Goal: Information Seeking & Learning: Find specific fact

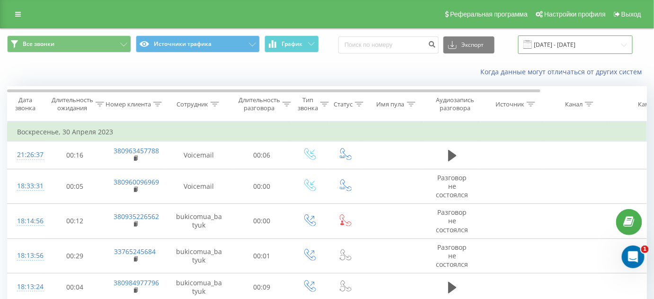
click at [577, 48] on input "[DATE] - [DATE]" at bounding box center [575, 45] width 115 height 18
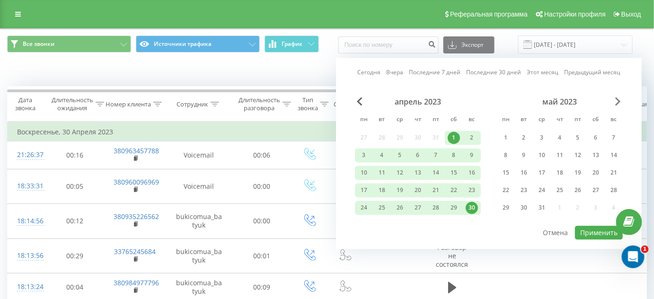
click at [617, 102] on span "Next Month" at bounding box center [619, 102] width 6 height 9
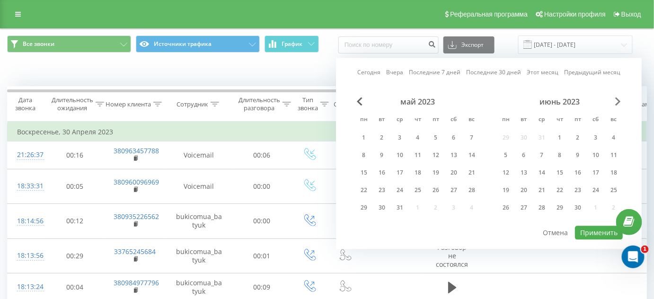
click at [617, 102] on span "Next Month" at bounding box center [619, 102] width 6 height 9
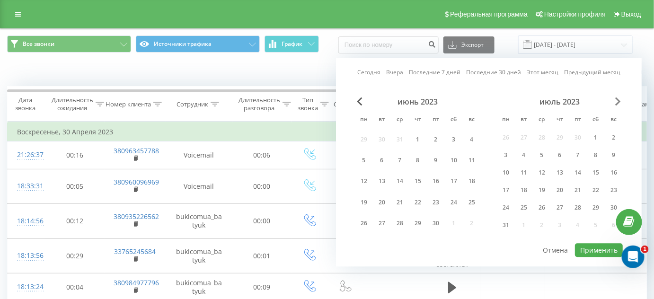
click at [617, 102] on span "Next Month" at bounding box center [619, 102] width 6 height 9
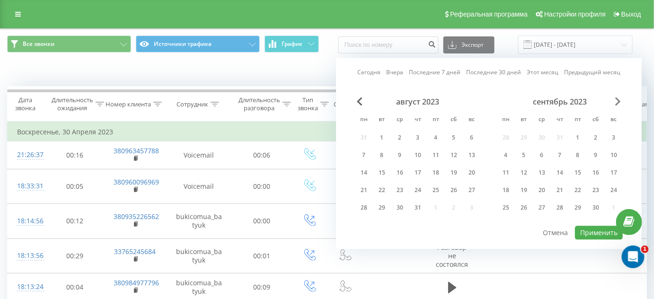
click at [617, 102] on span "Next Month" at bounding box center [619, 102] width 6 height 9
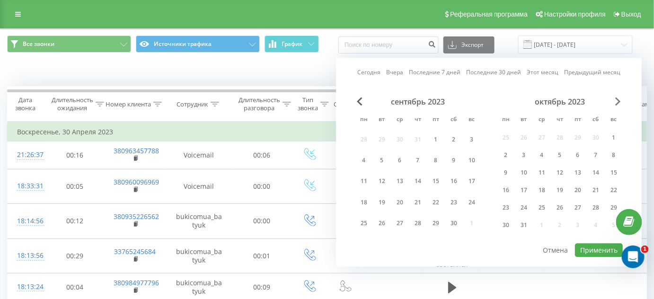
click at [617, 102] on span "Next Month" at bounding box center [619, 102] width 6 height 9
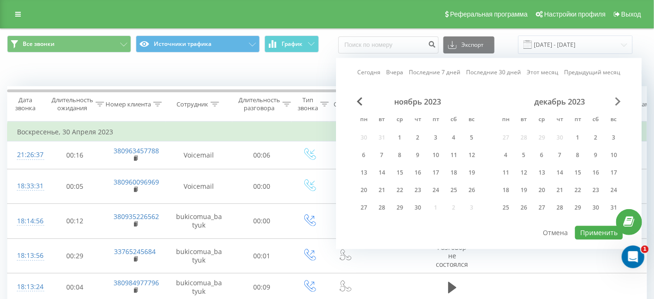
click at [617, 102] on span "Next Month" at bounding box center [619, 102] width 6 height 9
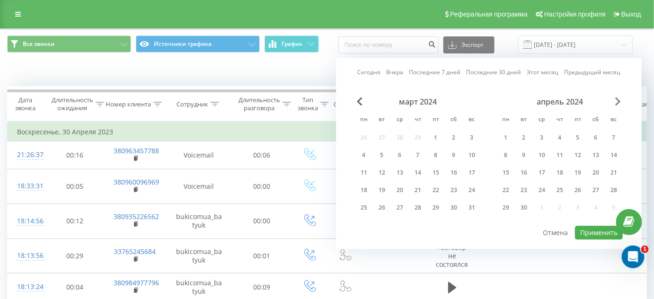
click at [617, 102] on span "Next Month" at bounding box center [619, 102] width 6 height 9
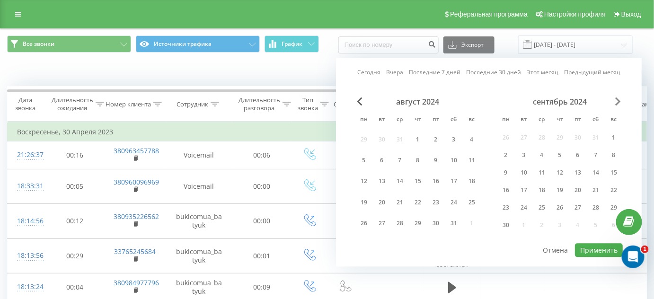
click at [617, 102] on span "Next Month" at bounding box center [619, 102] width 6 height 9
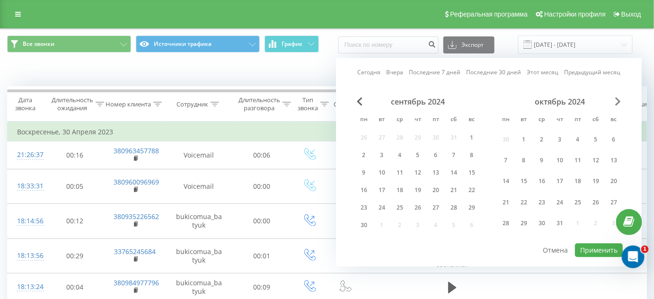
click at [617, 102] on span "Next Month" at bounding box center [619, 102] width 6 height 9
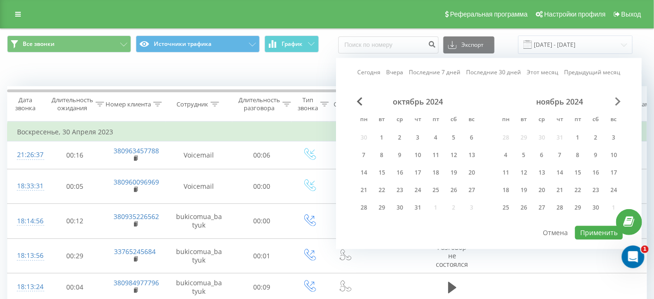
click at [617, 102] on span "Next Month" at bounding box center [619, 102] width 6 height 9
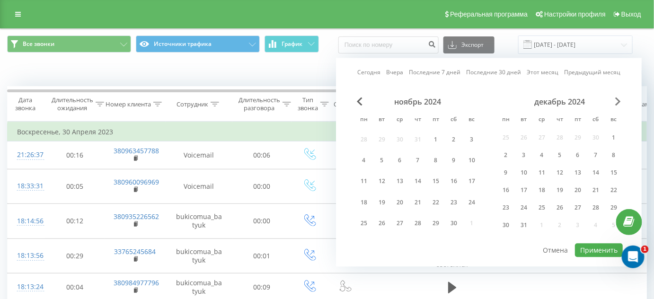
click at [617, 102] on span "Next Month" at bounding box center [619, 102] width 6 height 9
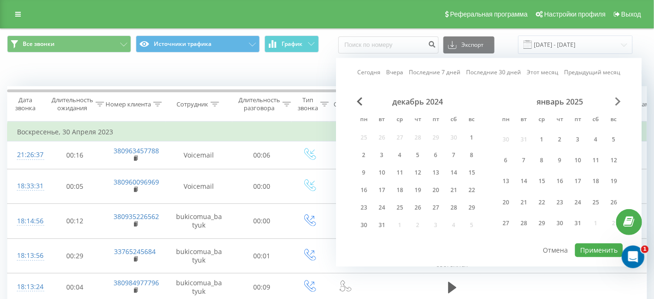
click at [617, 102] on span "Next Month" at bounding box center [619, 102] width 6 height 9
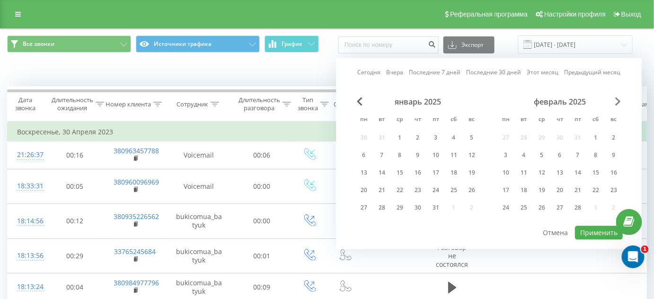
click at [617, 102] on span "Next Month" at bounding box center [619, 102] width 6 height 9
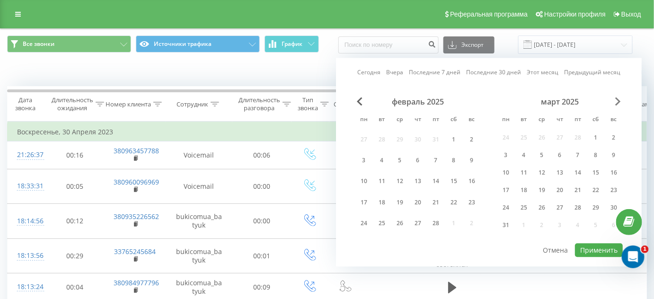
click at [617, 102] on span "Next Month" at bounding box center [619, 102] width 6 height 9
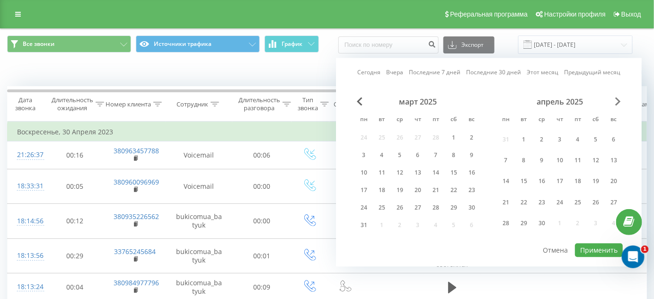
click at [617, 102] on span "Next Month" at bounding box center [619, 102] width 6 height 9
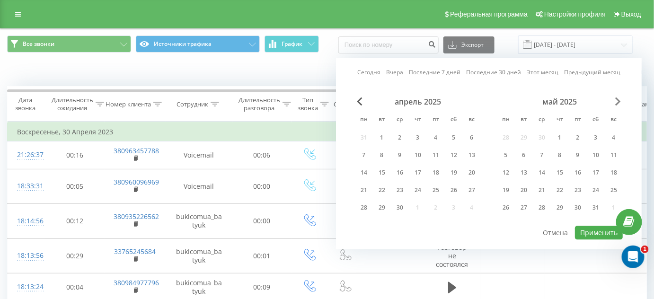
click at [617, 102] on span "Next Month" at bounding box center [619, 102] width 6 height 9
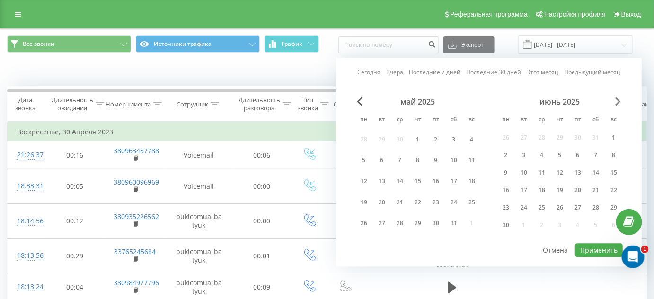
click at [617, 102] on span "Next Month" at bounding box center [619, 102] width 6 height 9
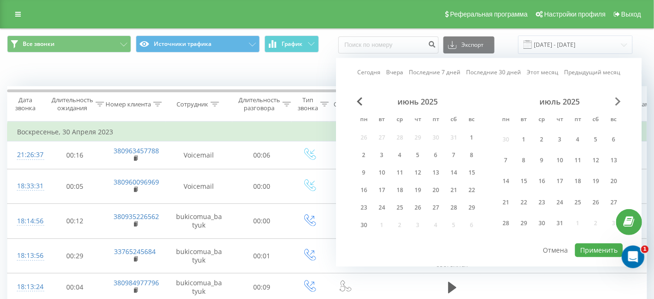
click at [617, 102] on span "Next Month" at bounding box center [619, 102] width 6 height 9
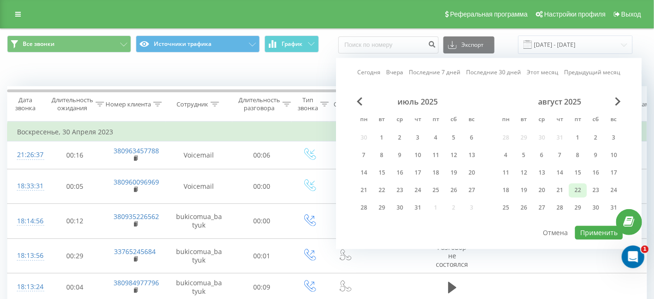
click at [573, 187] on div "22" at bounding box center [578, 191] width 12 height 12
click at [599, 226] on button "Применить" at bounding box center [599, 233] width 48 height 14
type input "[DATE] - [DATE]"
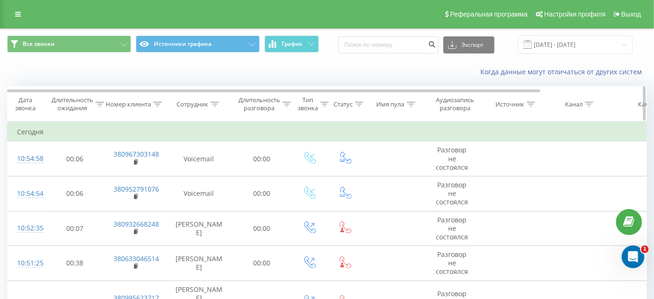
click at [218, 102] on icon at bounding box center [215, 104] width 9 height 5
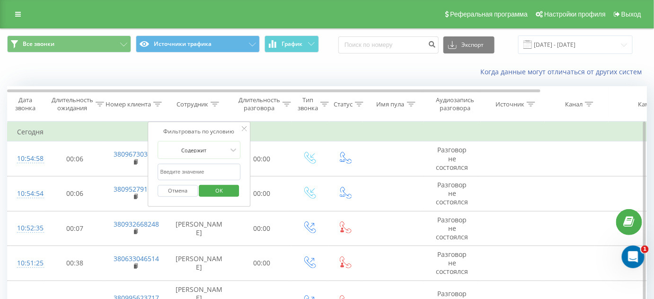
click at [205, 168] on input "text" at bounding box center [199, 172] width 83 height 17
type input "[PERSON_NAME]"
click at [217, 191] on span "OK" at bounding box center [219, 190] width 27 height 15
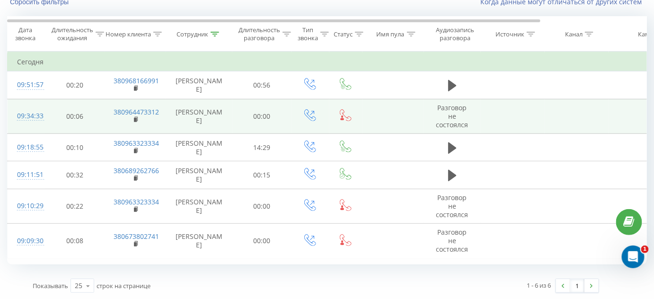
scroll to position [71, 0]
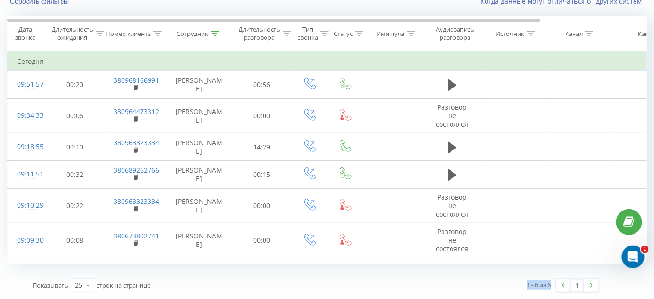
drag, startPoint x: 526, startPoint y: 286, endPoint x: 553, endPoint y: 287, distance: 27.0
click at [554, 286] on div "1 - 6 из 6 1" at bounding box center [461, 285] width 290 height 27
click at [517, 282] on div "1 - 6 из 6 1" at bounding box center [461, 285] width 290 height 27
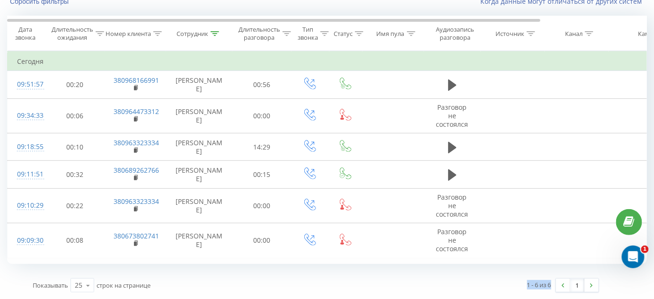
click at [518, 282] on div "1 - 6 из 6 1" at bounding box center [461, 285] width 290 height 27
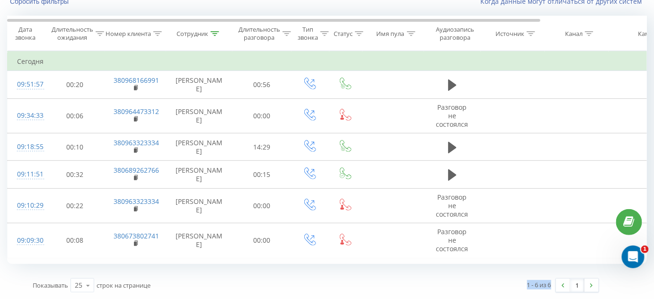
click at [518, 282] on div "1 - 6 из 6 1" at bounding box center [461, 285] width 290 height 27
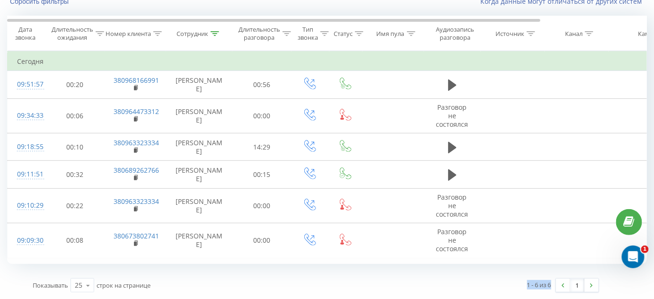
click at [518, 282] on div "1 - 6 из 6 1" at bounding box center [461, 285] width 290 height 27
click at [527, 294] on div "1 - 6 из 6 1" at bounding box center [461, 285] width 290 height 27
drag, startPoint x: 521, startPoint y: 279, endPoint x: 539, endPoint y: 287, distance: 19.7
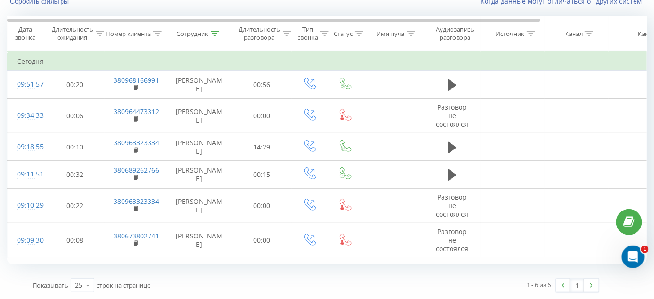
click at [526, 291] on div "1 - 6 из 6 1" at bounding box center [461, 285] width 290 height 27
drag, startPoint x: 525, startPoint y: 285, endPoint x: 552, endPoint y: 284, distance: 26.6
click at [552, 284] on div "1 - 6 из 6 1" at bounding box center [461, 285] width 290 height 27
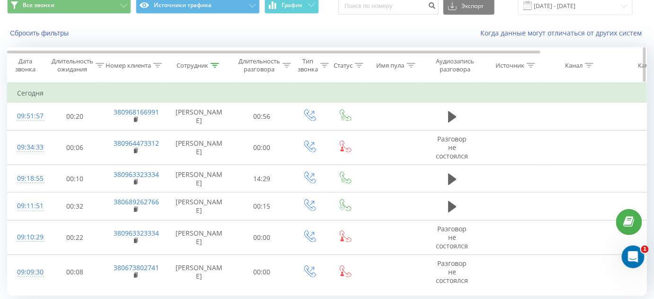
scroll to position [27, 0]
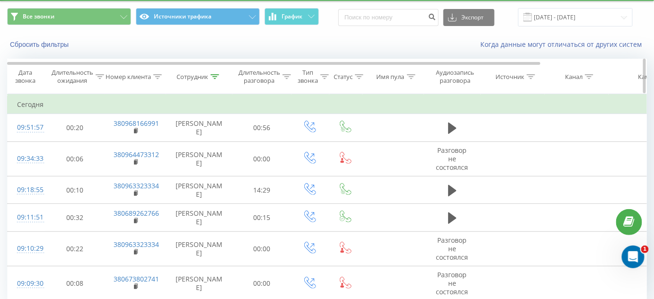
click at [216, 77] on icon at bounding box center [215, 76] width 9 height 5
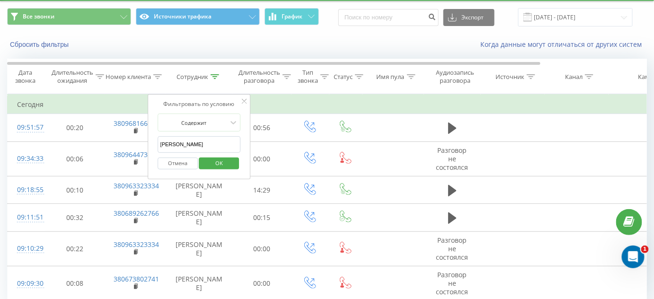
click at [207, 142] on input "[PERSON_NAME]" at bounding box center [199, 144] width 83 height 17
click at [222, 159] on span "OK" at bounding box center [219, 163] width 27 height 15
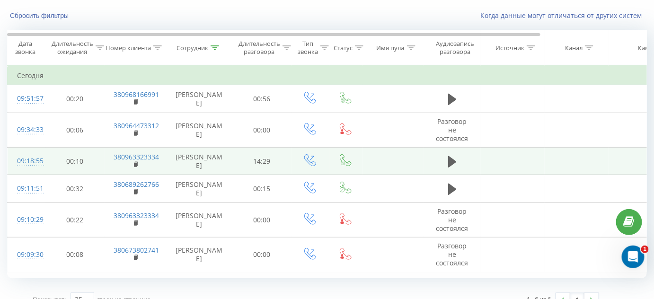
scroll to position [71, 0]
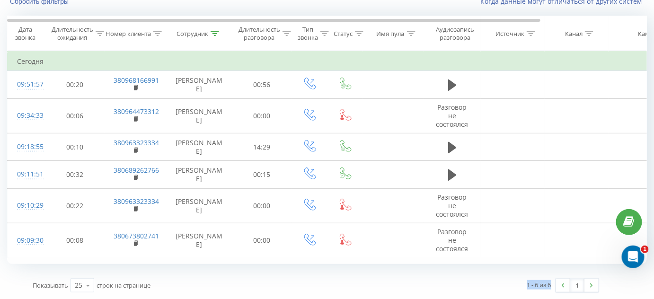
drag, startPoint x: 527, startPoint y: 284, endPoint x: 551, endPoint y: 282, distance: 24.7
click at [551, 282] on div "1 - 6 из 6" at bounding box center [539, 284] width 24 height 9
